Goal: Navigation & Orientation: Understand site structure

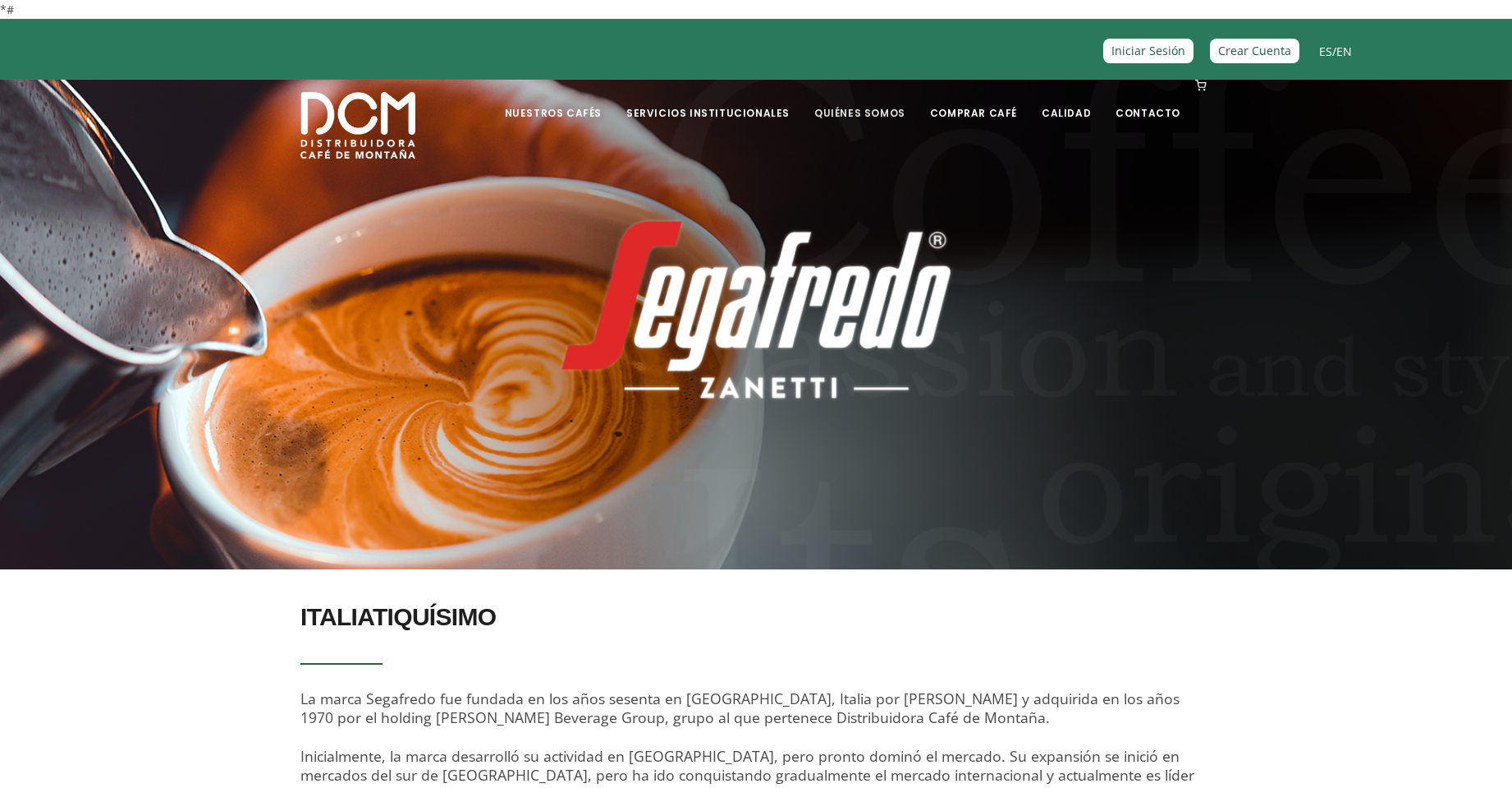
click at [888, 113] on link "Quiénes Somos" at bounding box center [859, 100] width 111 height 38
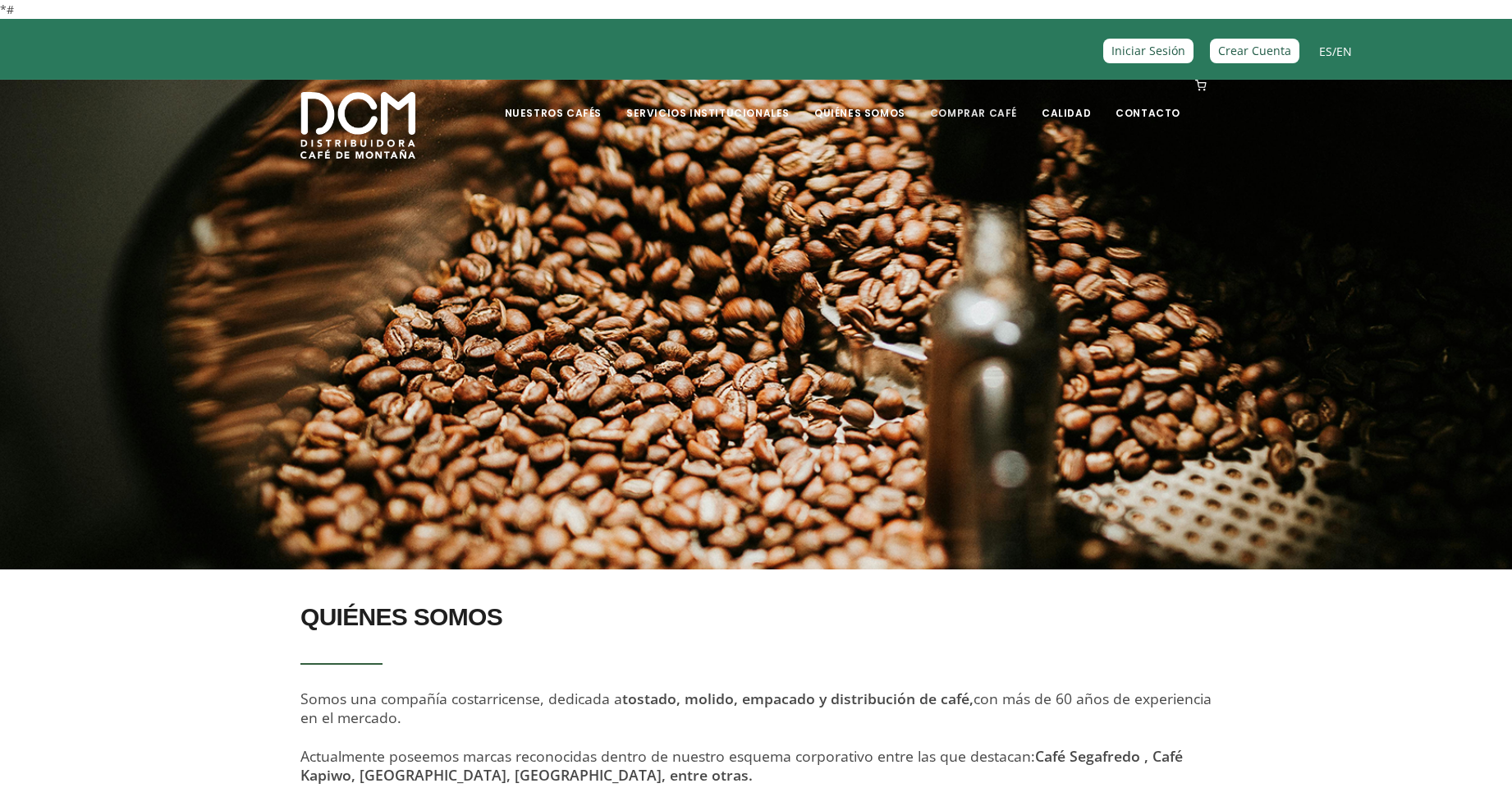
click at [956, 108] on link "Comprar Café" at bounding box center [974, 100] width 106 height 38
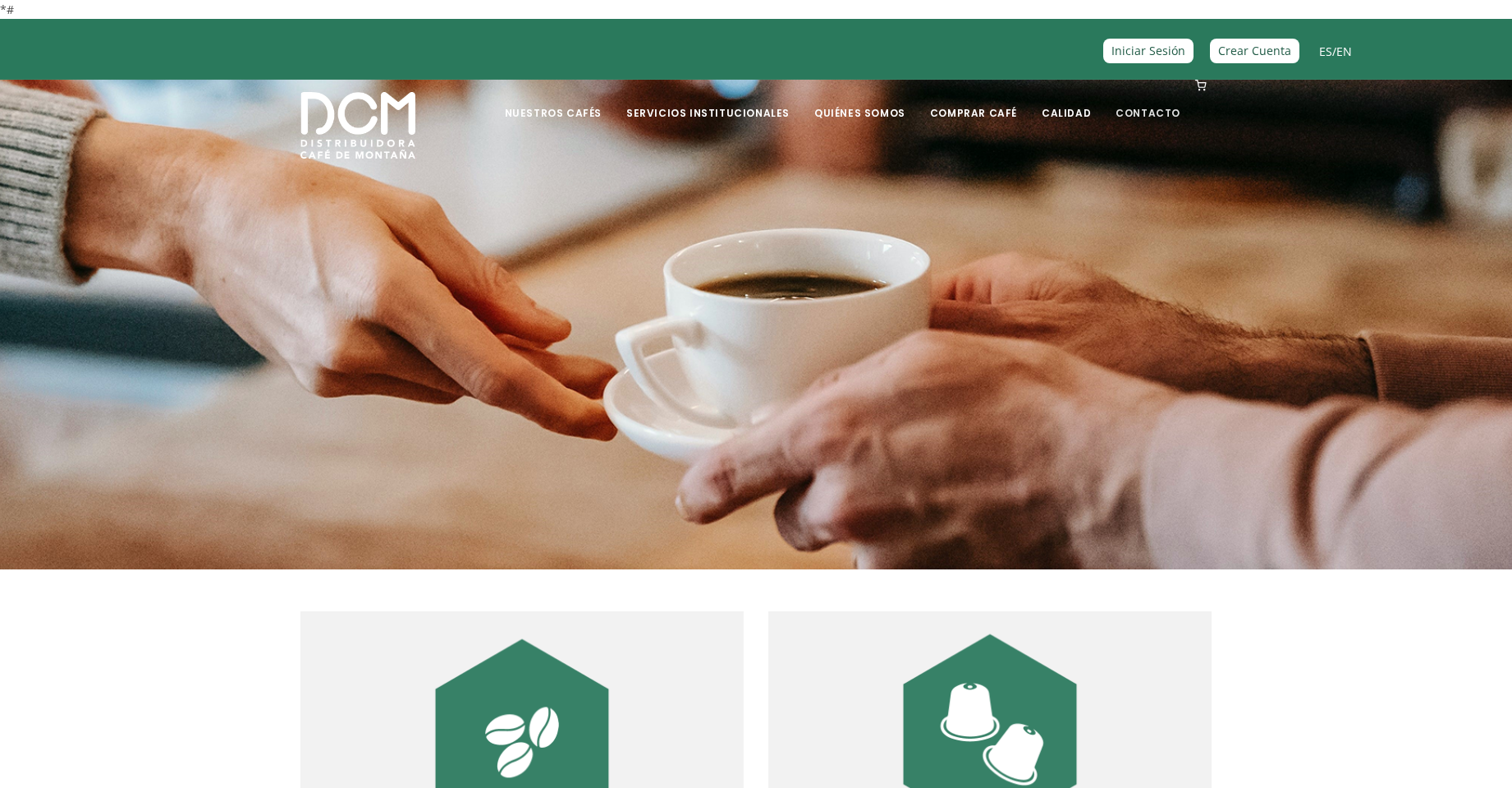
click at [1146, 108] on link "Contacto" at bounding box center [1148, 100] width 85 height 38
click at [777, 111] on link "Servicios Institucionales" at bounding box center [708, 100] width 183 height 38
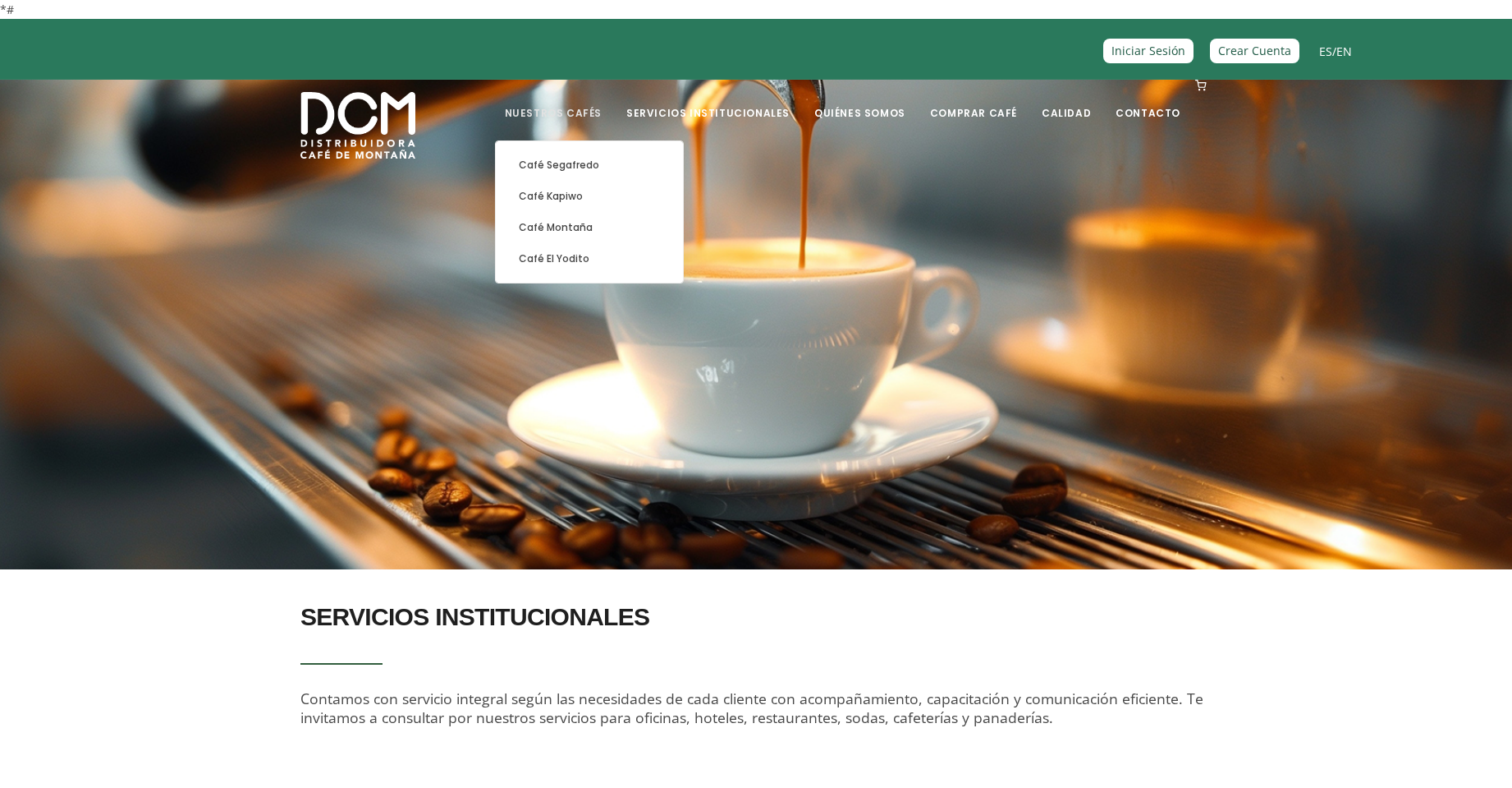
click at [599, 118] on link "Nuestros Cafés" at bounding box center [553, 100] width 116 height 38
